Goal: Information Seeking & Learning: Learn about a topic

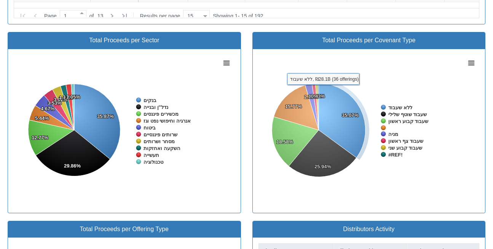
scroll to position [683, 0]
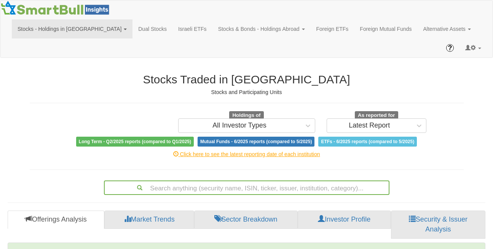
scroll to position [15, 463]
click at [172, 29] on link "Israeli ETFs" at bounding box center [192, 28] width 40 height 19
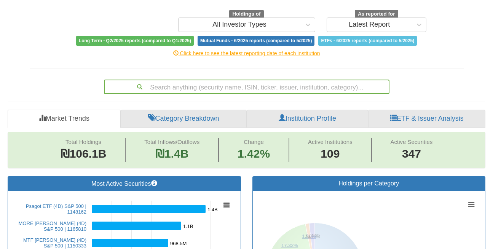
scroll to position [108, 0]
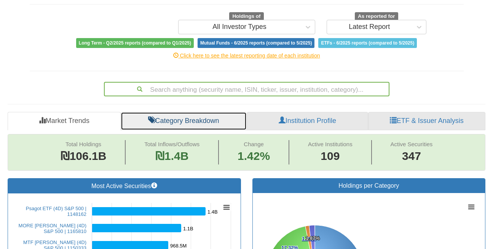
click at [170, 112] on link "Category Breakdown" at bounding box center [184, 121] width 126 height 18
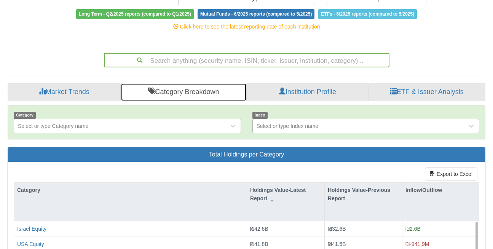
scroll to position [141, 0]
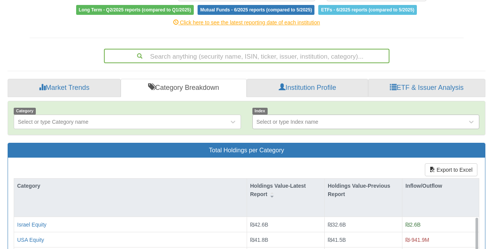
click at [303, 118] on div "Select or type Index name" at bounding box center [287, 122] width 62 height 8
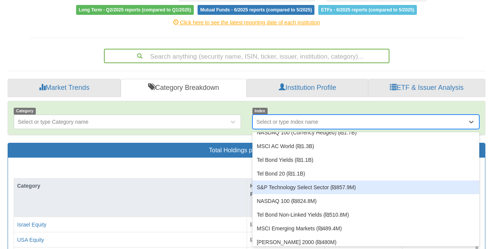
scroll to position [0, 0]
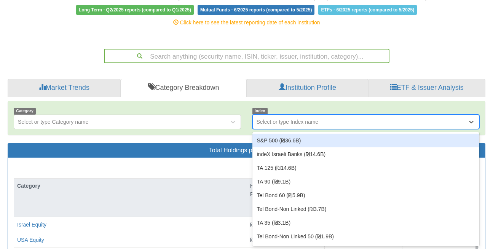
click at [281, 134] on div "S&P 500 (₪36.6B)" at bounding box center [365, 141] width 227 height 14
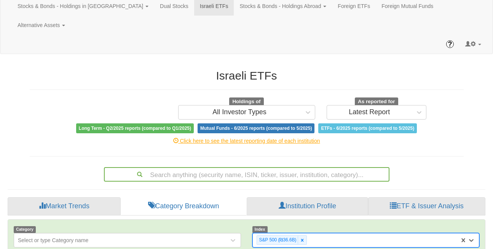
scroll to position [24, 0]
